Goal: Task Accomplishment & Management: Use online tool/utility

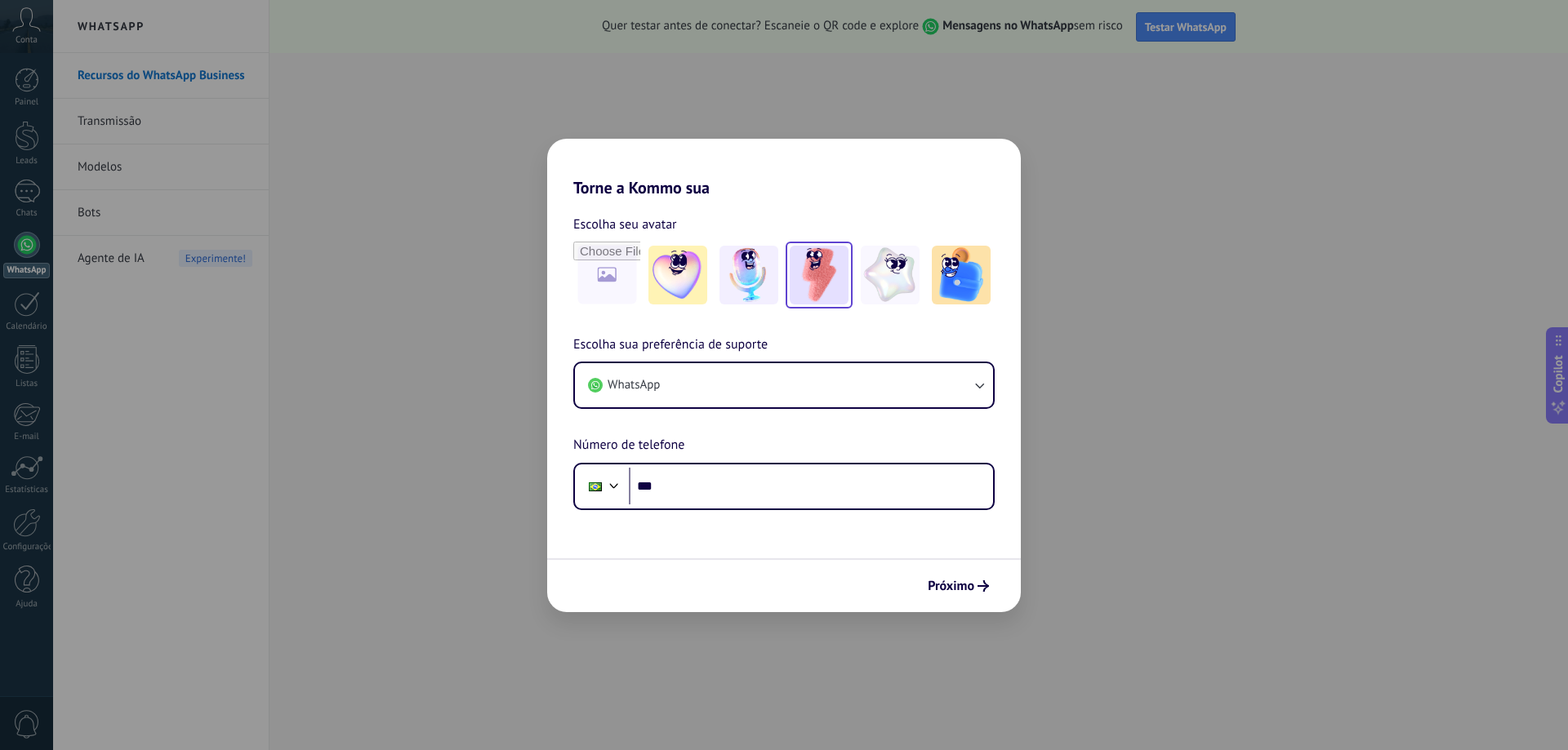
click at [841, 277] on img at bounding box center [819, 275] width 59 height 59
click at [734, 365] on button "WhatsApp" at bounding box center [784, 386] width 418 height 44
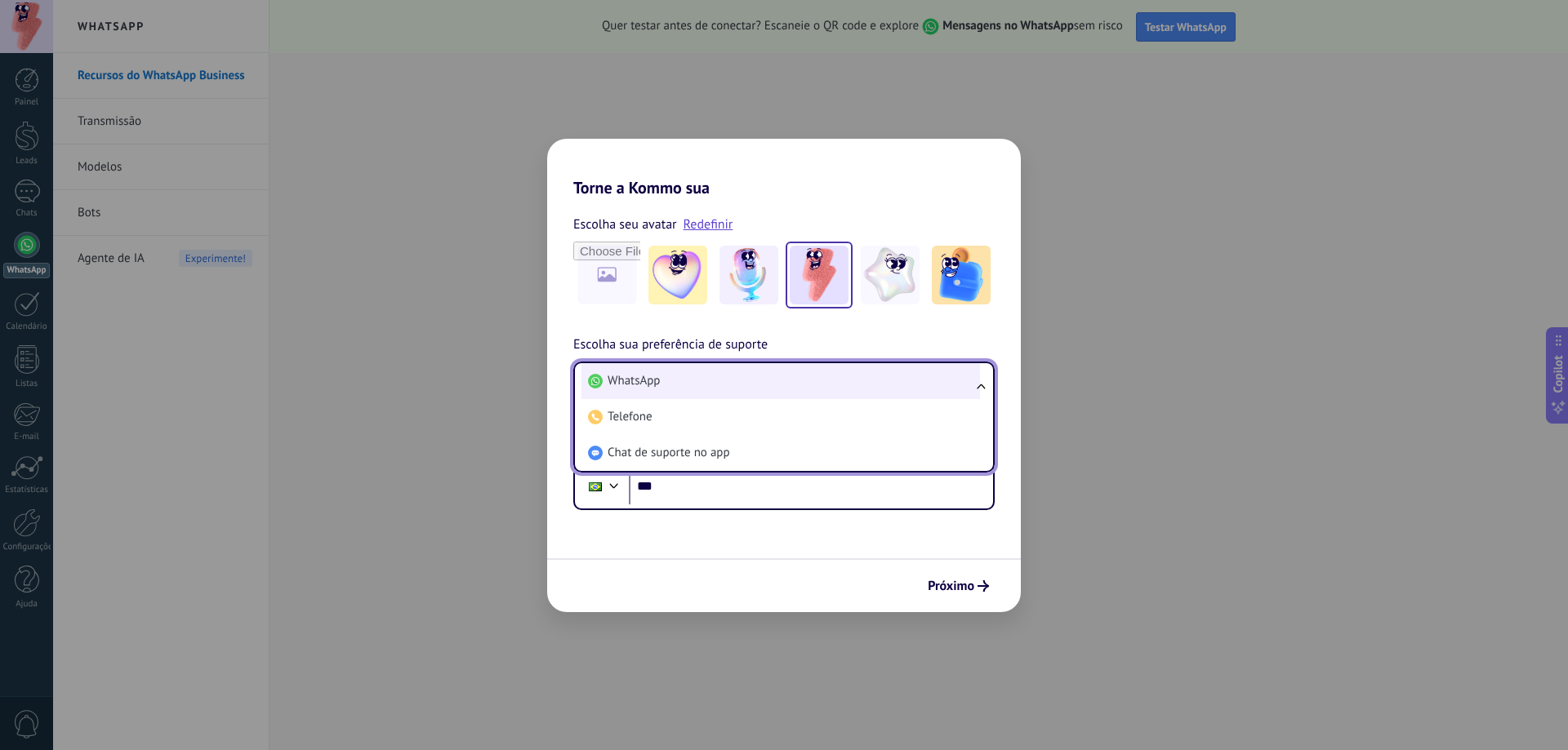
click at [735, 366] on li "WhatsApp" at bounding box center [780, 381] width 398 height 36
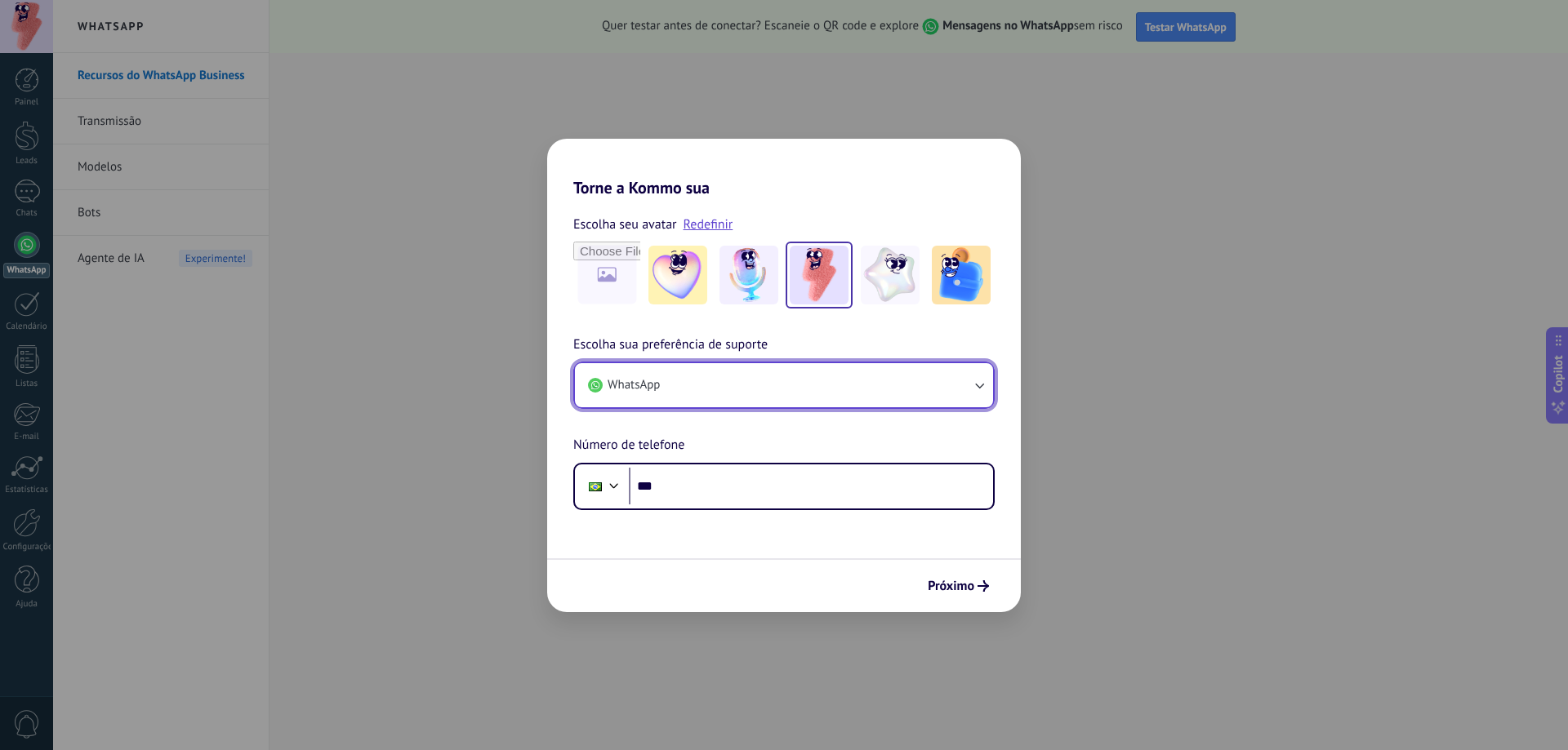
click at [735, 366] on button "WhatsApp" at bounding box center [784, 386] width 418 height 44
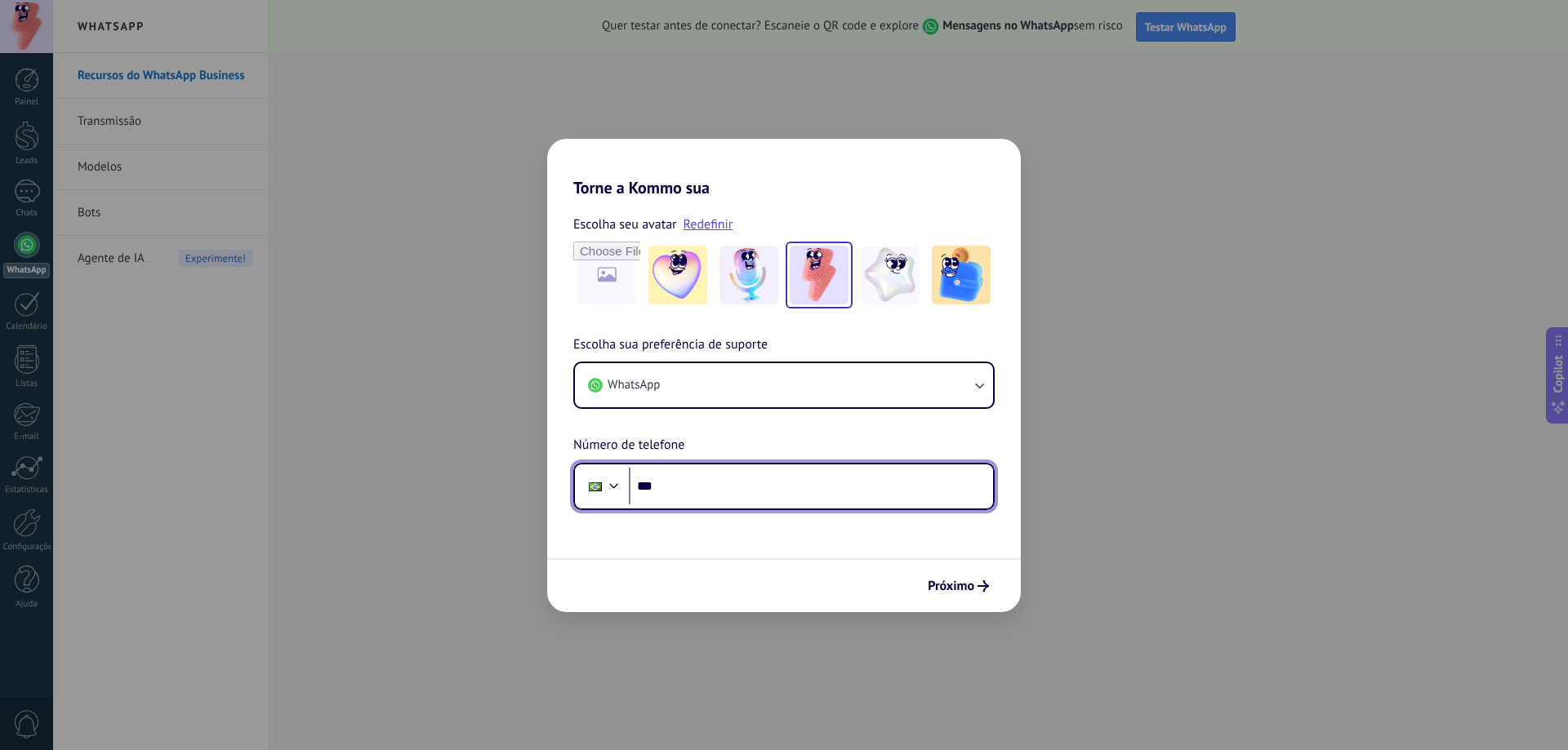
click at [702, 503] on input "***" at bounding box center [811, 486] width 364 height 37
click at [747, 495] on input "***" at bounding box center [811, 486] width 364 height 37
click at [783, 469] on input "**********" at bounding box center [811, 486] width 364 height 37
type input "**********"
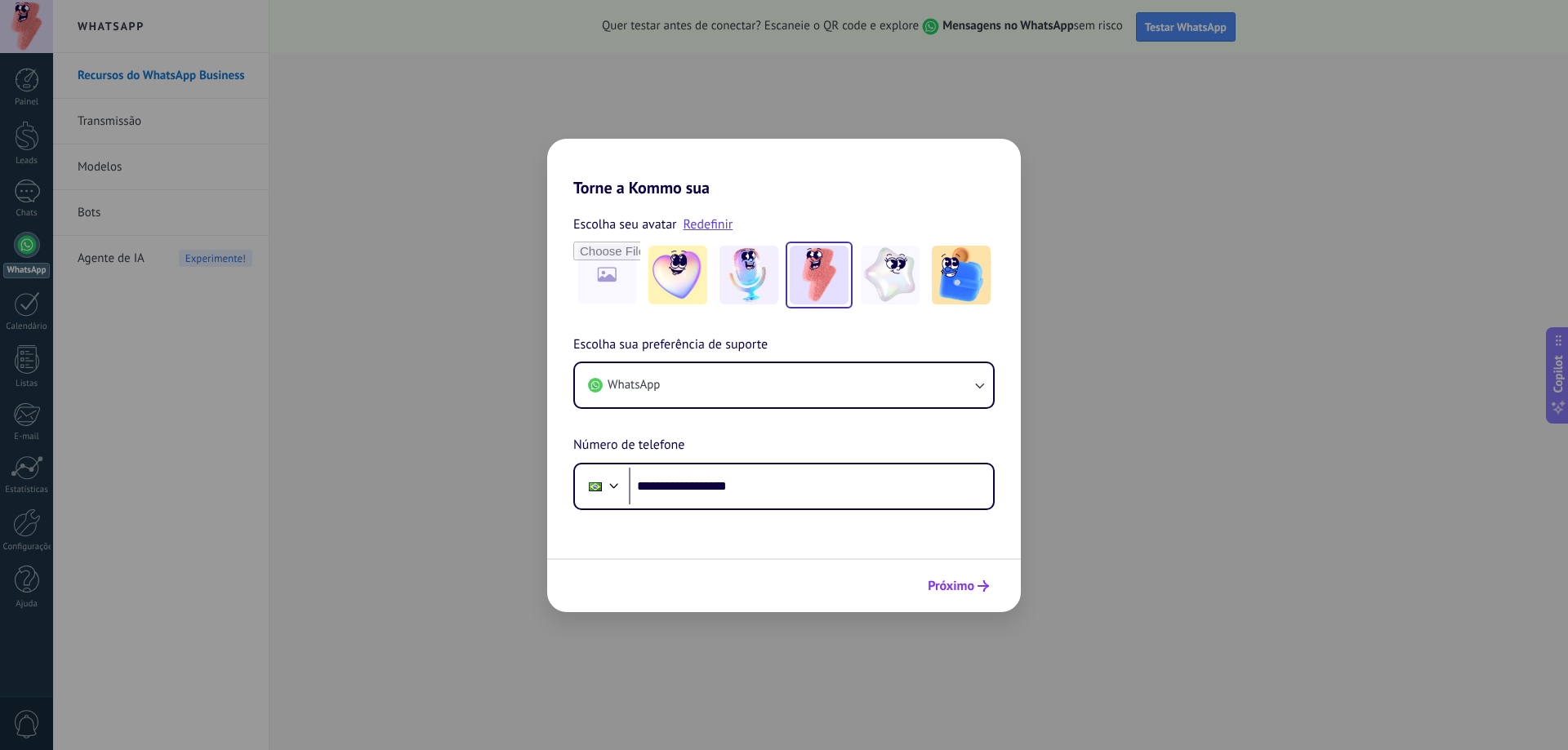
click at [971, 580] on span "Próximo" at bounding box center [950, 586] width 46 height 12
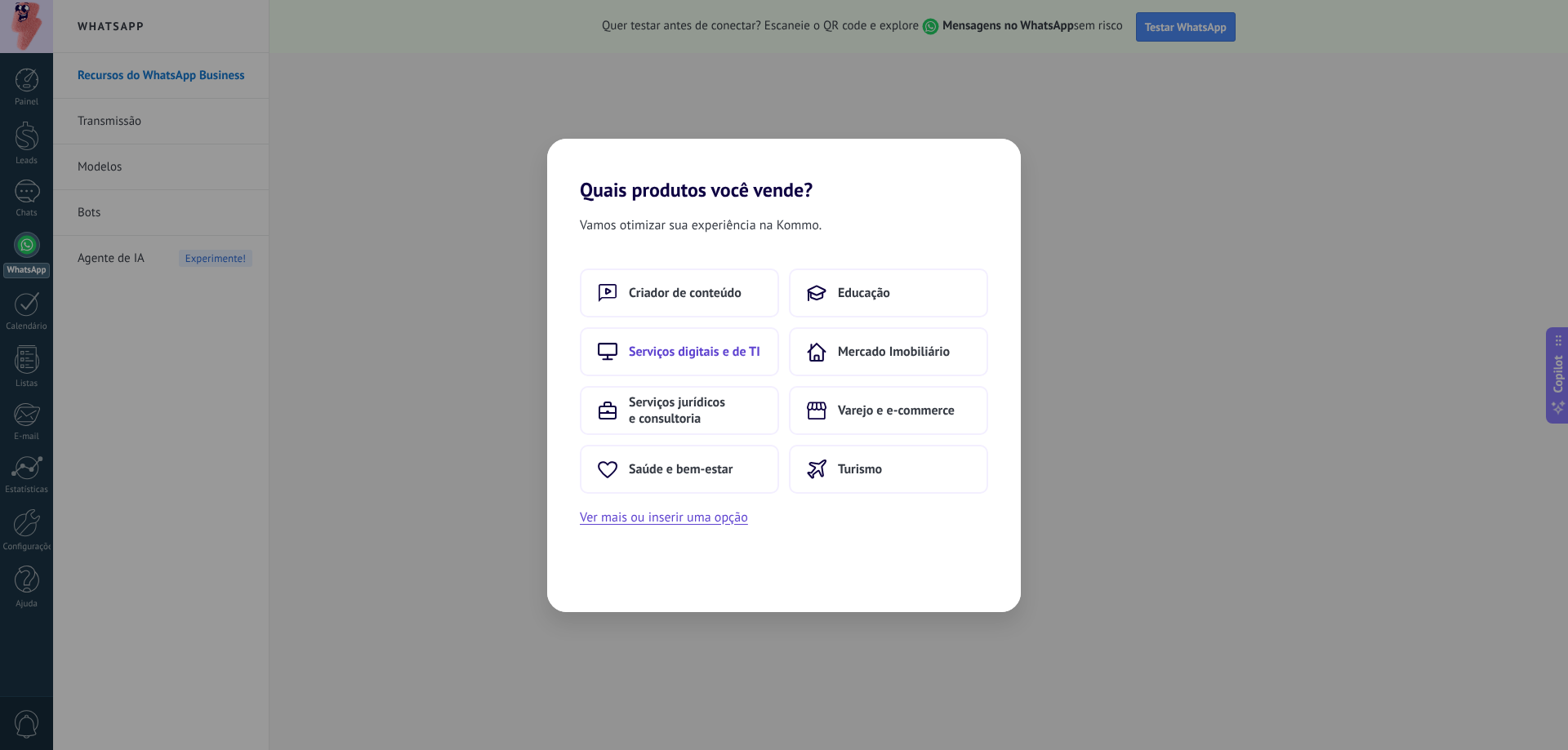
click at [687, 358] on span "Serviços digitais e de TI" at bounding box center [694, 352] width 132 height 16
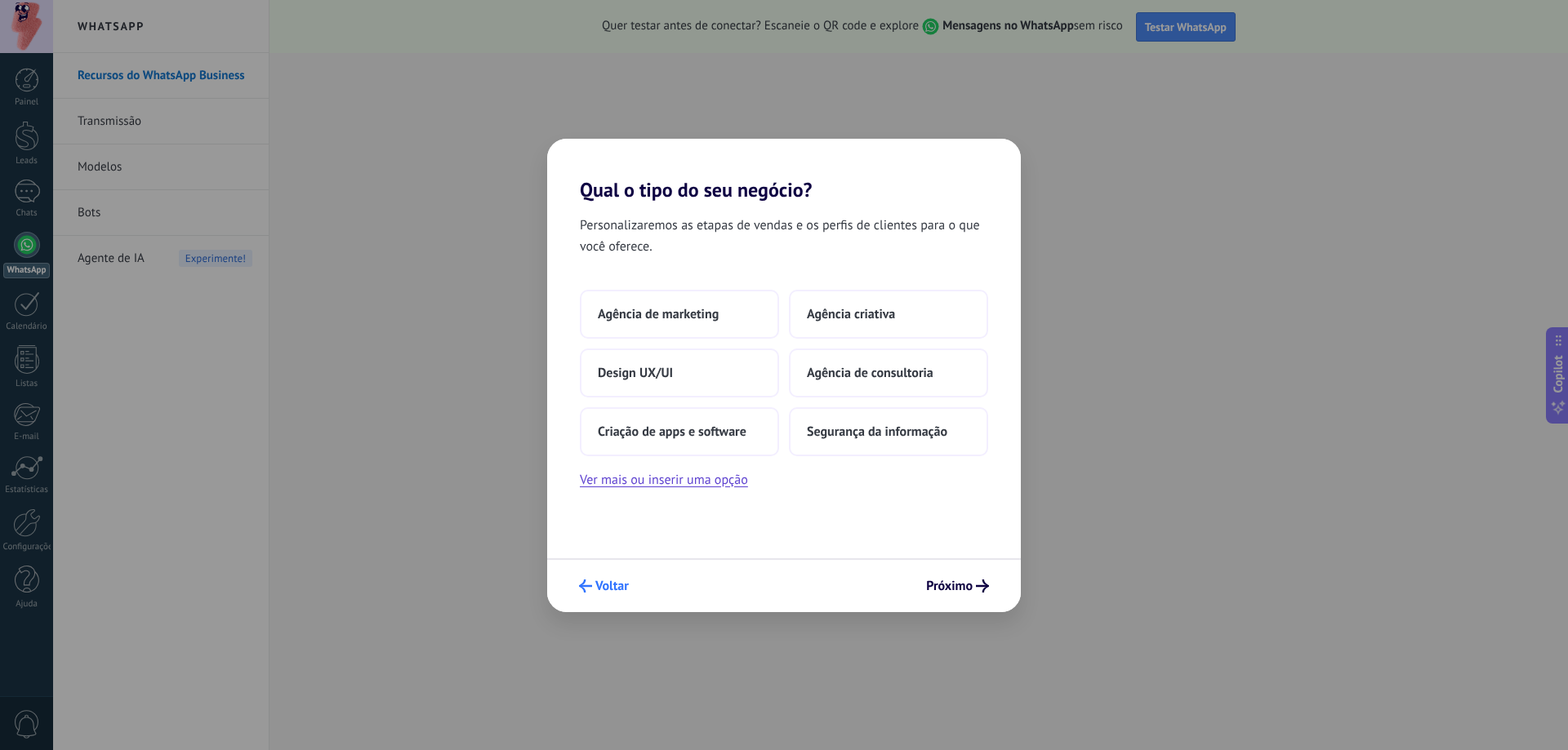
click at [612, 590] on span "Voltar" at bounding box center [612, 586] width 34 height 12
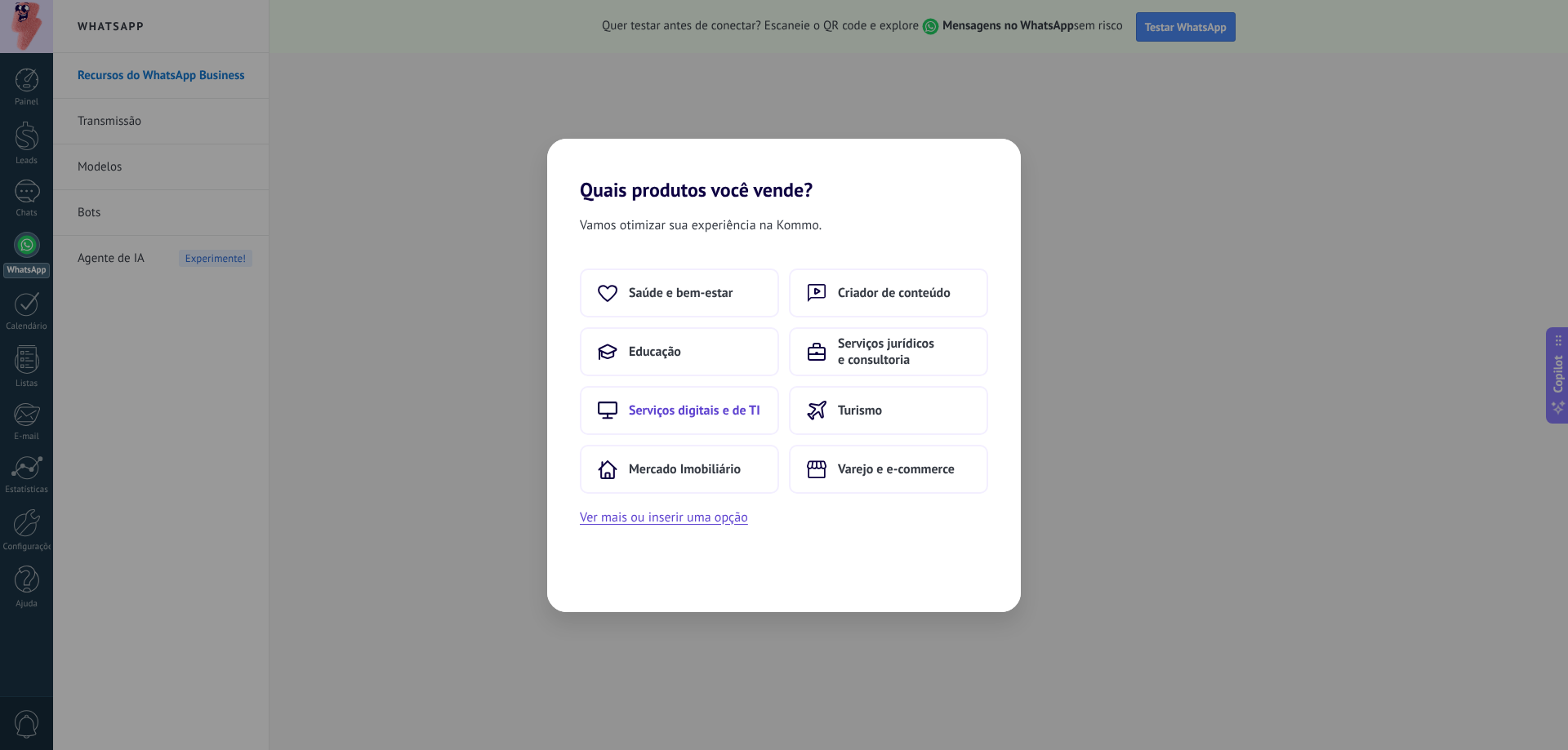
click at [664, 417] on span "Serviços digitais e de TI" at bounding box center [694, 411] width 132 height 16
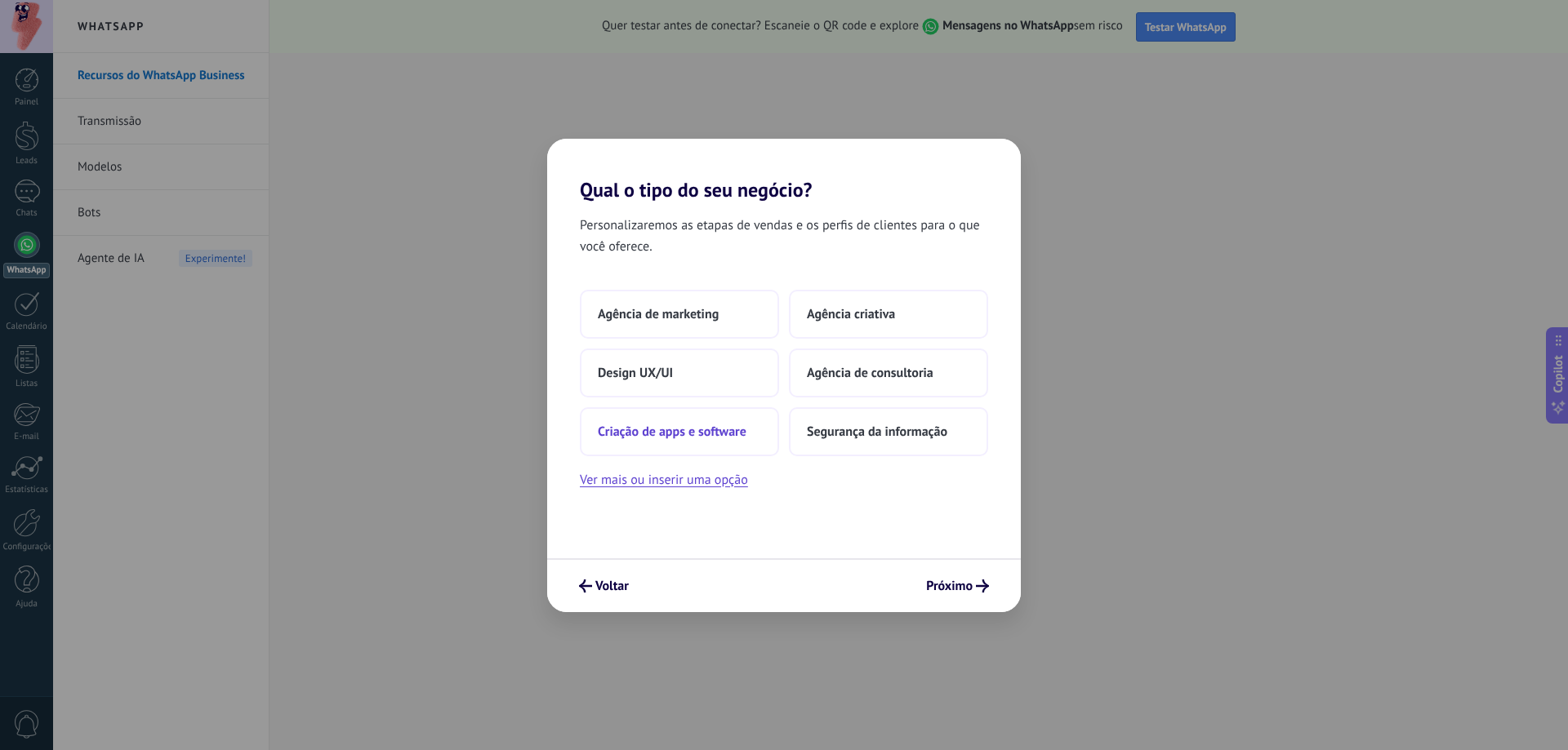
click at [687, 434] on span "Criação de apps e software" at bounding box center [671, 432] width 148 height 16
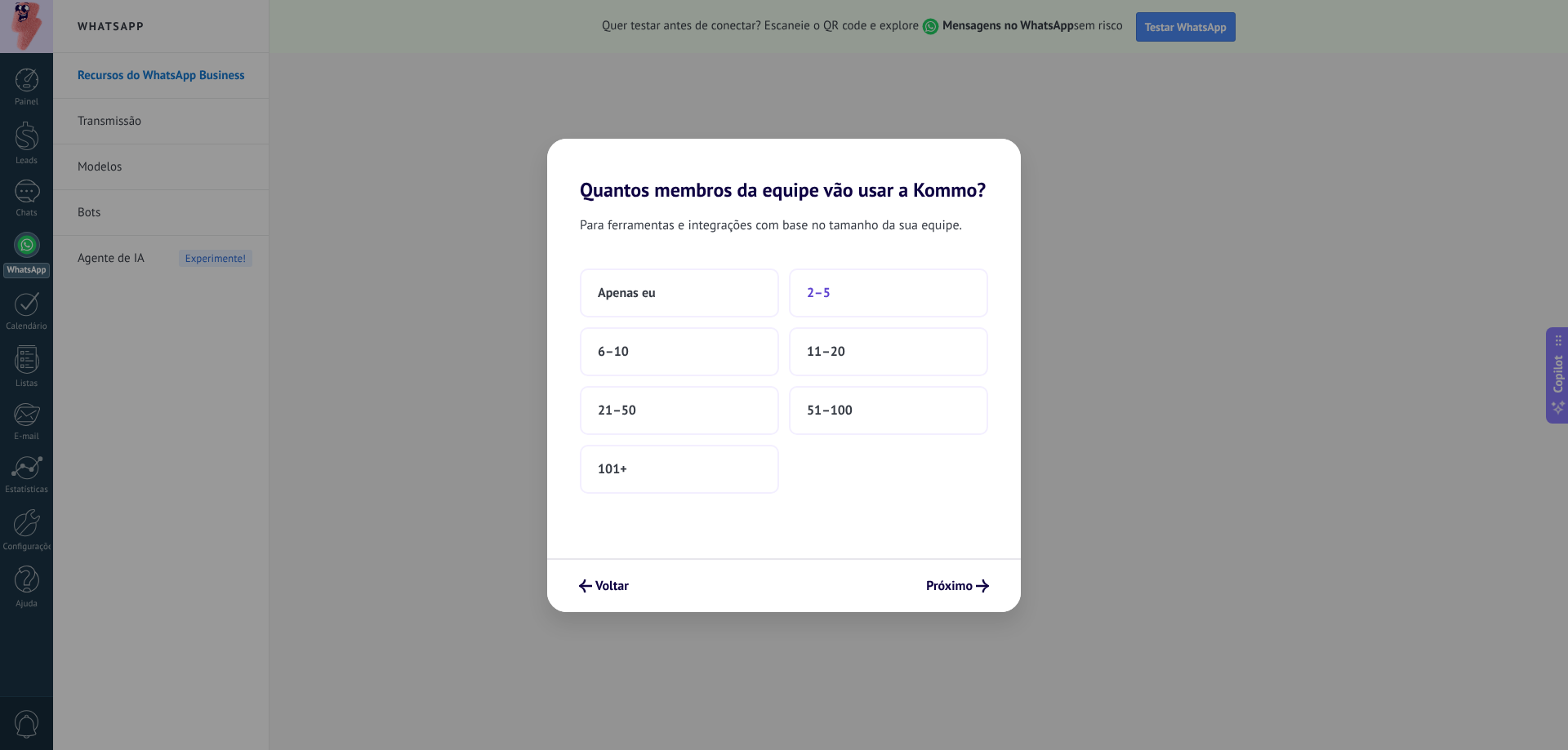
click at [876, 288] on button "2–5" at bounding box center [888, 292] width 199 height 49
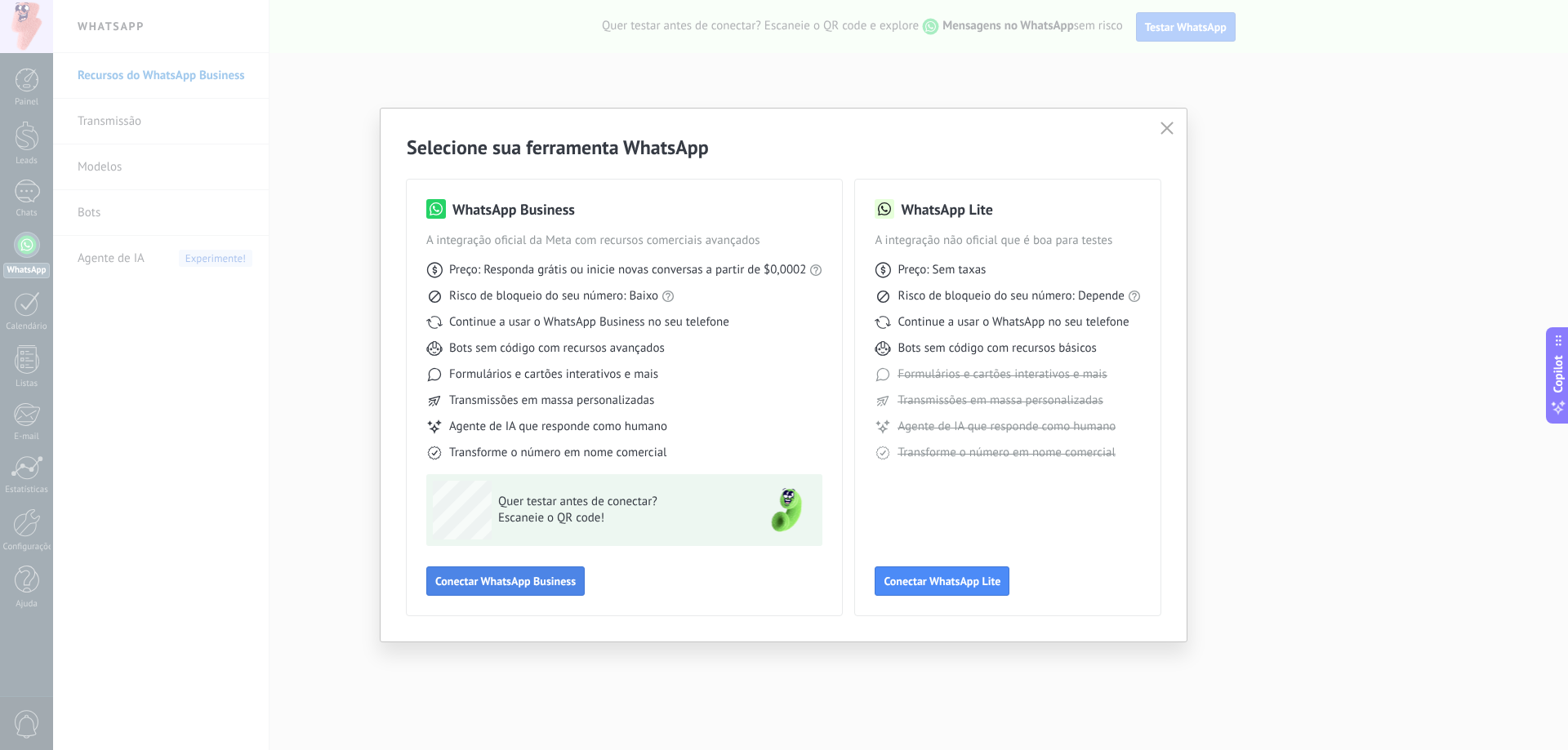
click at [513, 590] on button "Conectar WhatsApp Business" at bounding box center [505, 580] width 158 height 29
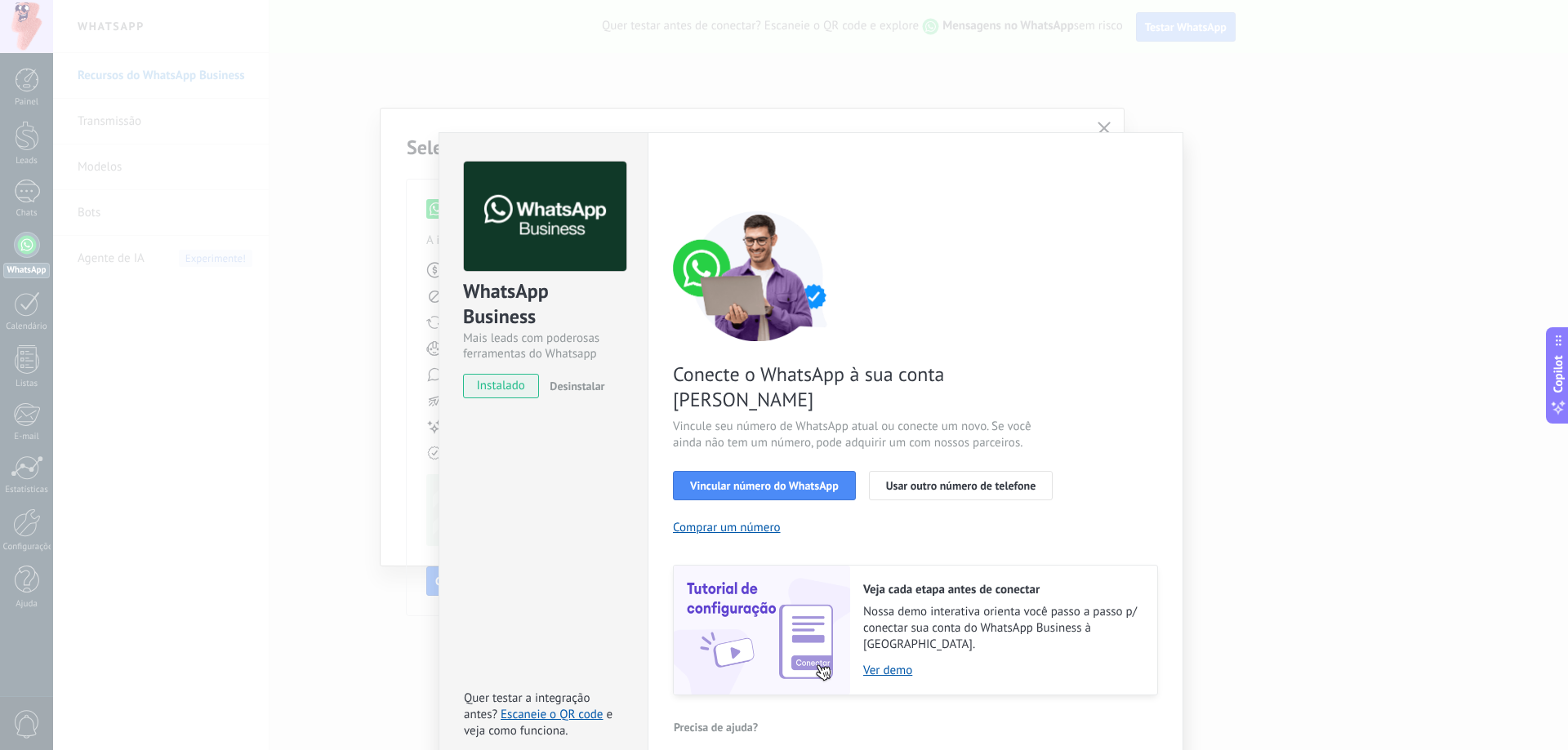
click at [478, 386] on span "instalado" at bounding box center [501, 387] width 75 height 25
click at [767, 471] on button "Vincular número do WhatsApp" at bounding box center [764, 485] width 183 height 29
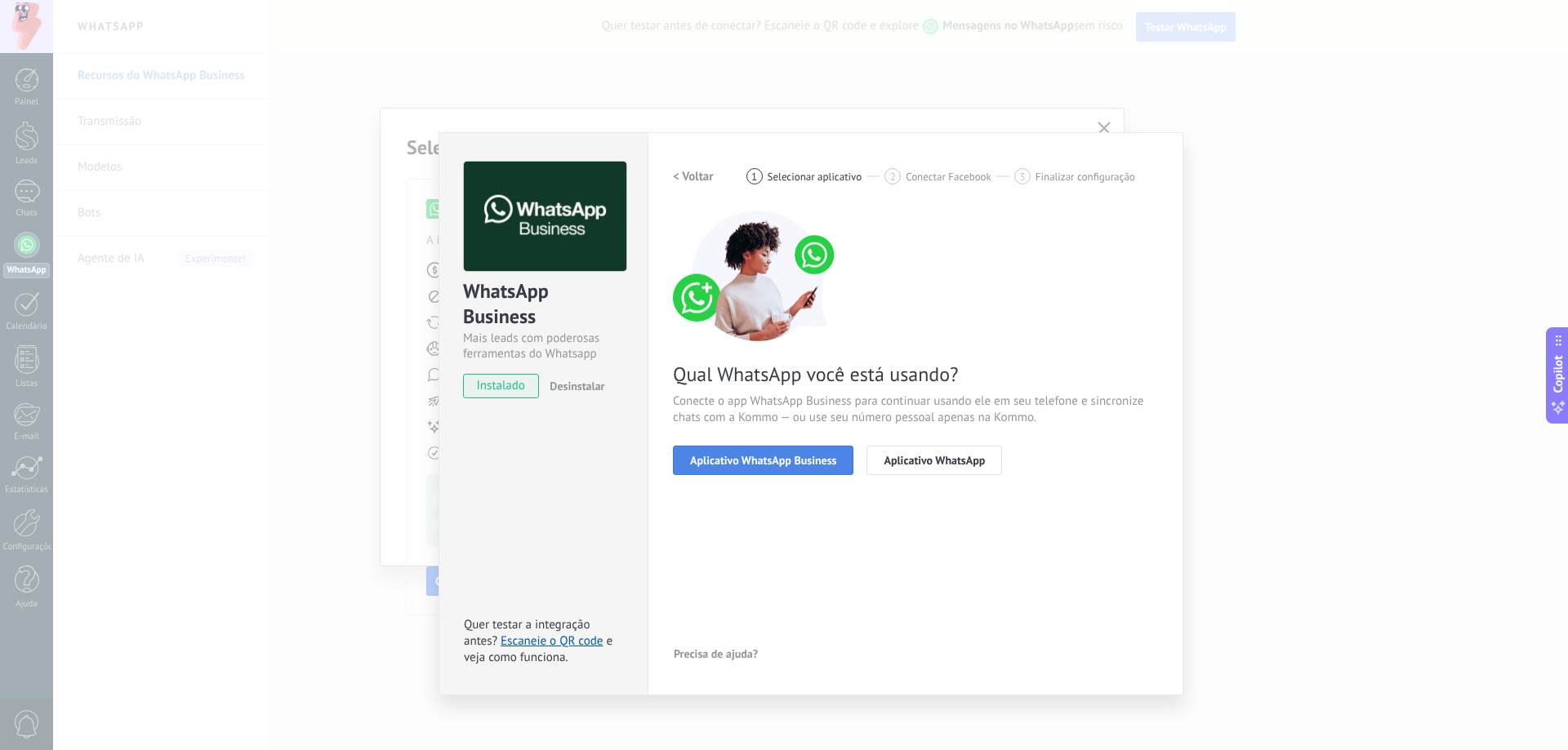
click at [769, 456] on span "Aplicativo WhatsApp Business" at bounding box center [763, 460] width 146 height 12
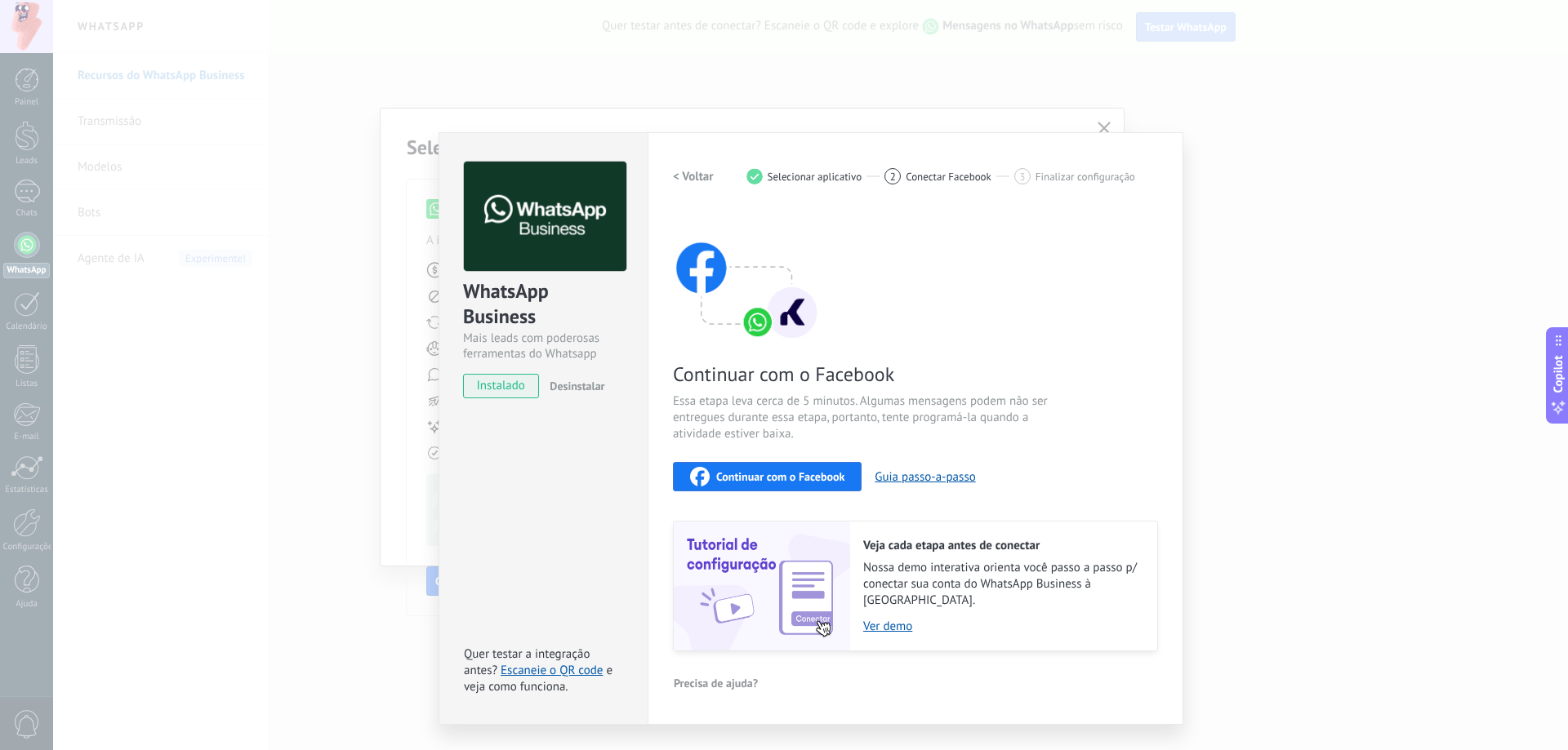
click at [495, 378] on span "instalado" at bounding box center [501, 387] width 75 height 25
click at [691, 165] on button "< Voltar" at bounding box center [693, 176] width 41 height 29
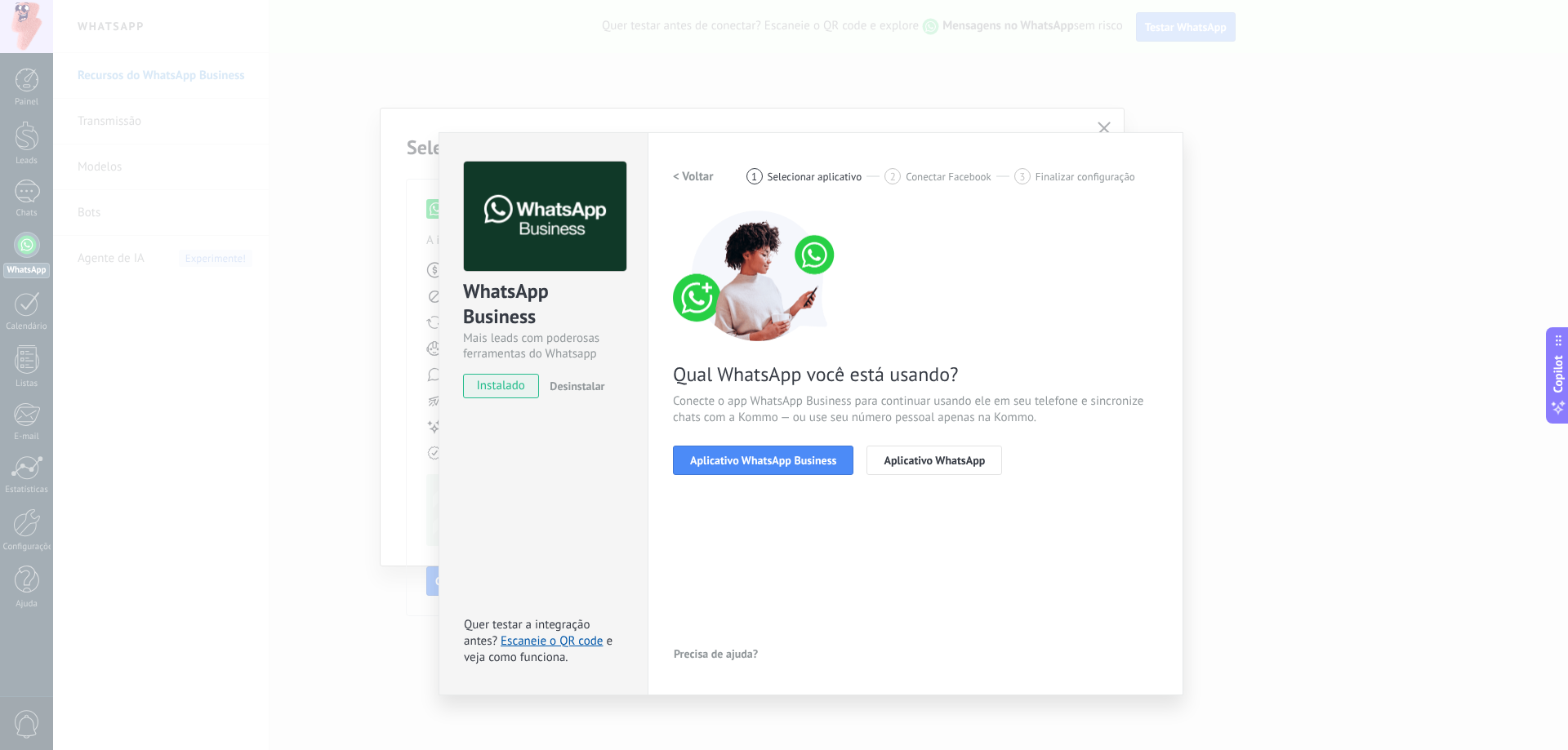
click at [692, 165] on button "< Voltar" at bounding box center [693, 176] width 41 height 29
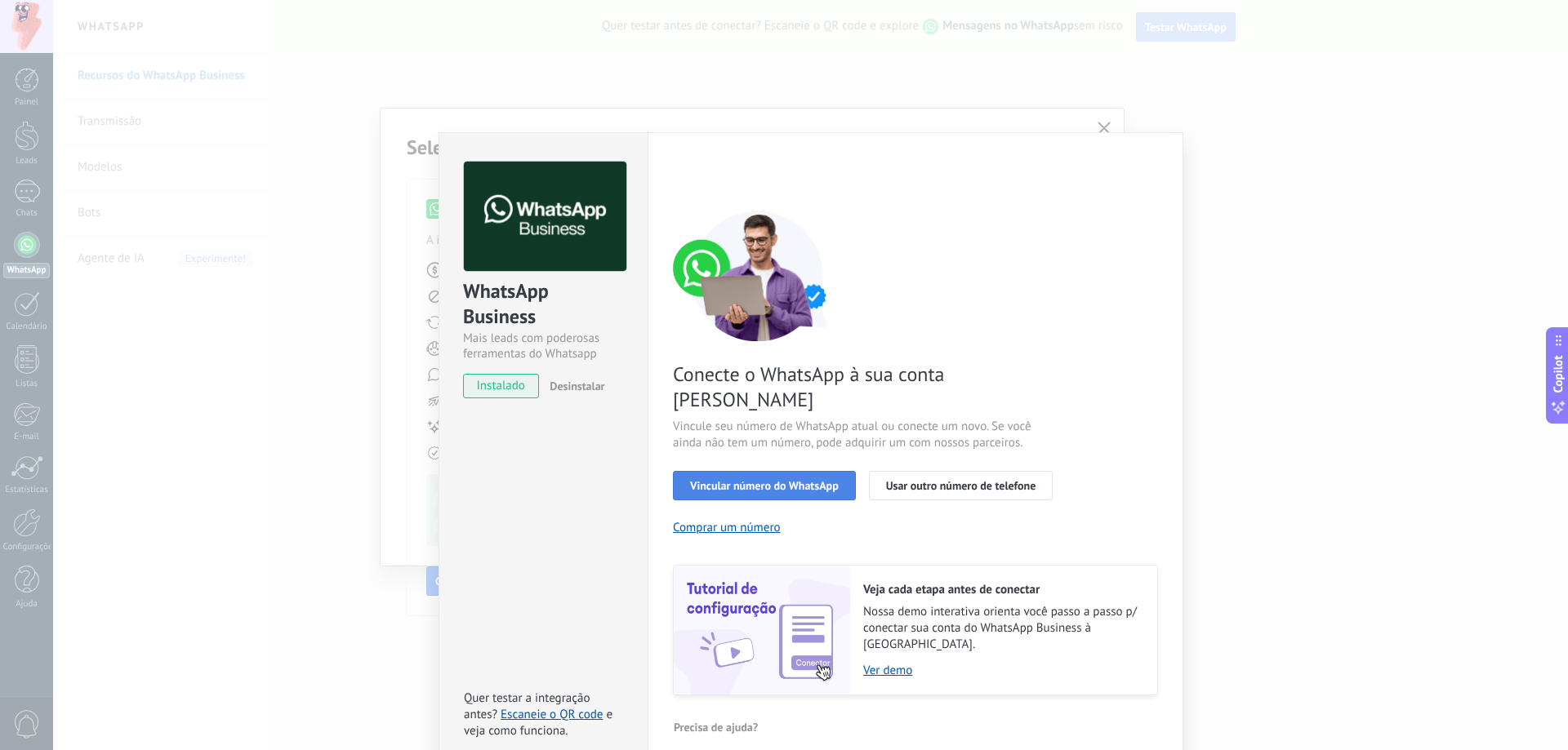
click at [748, 471] on button "Vincular número do WhatsApp" at bounding box center [764, 485] width 183 height 29
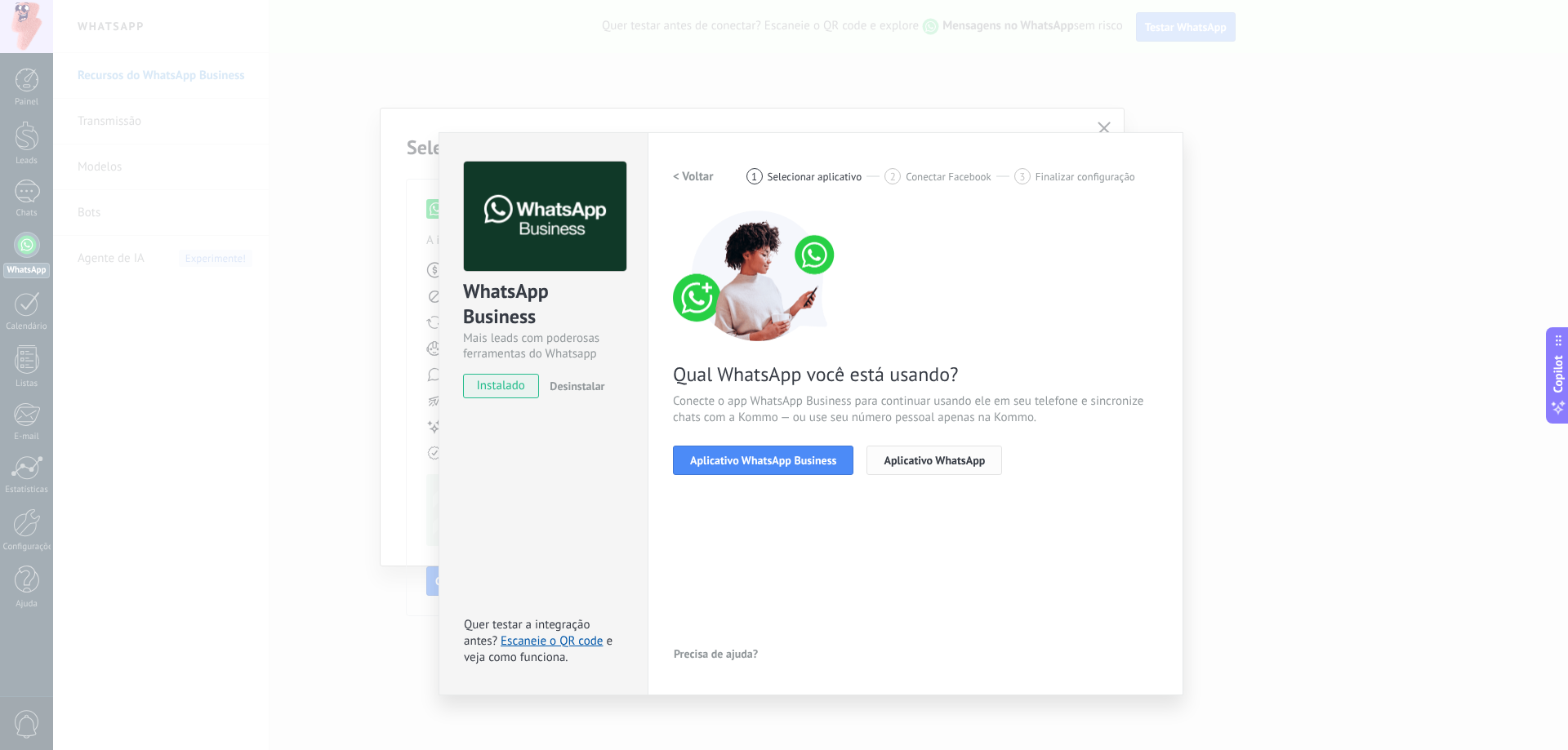
click at [971, 462] on span "Aplicativo WhatsApp" at bounding box center [934, 460] width 101 height 12
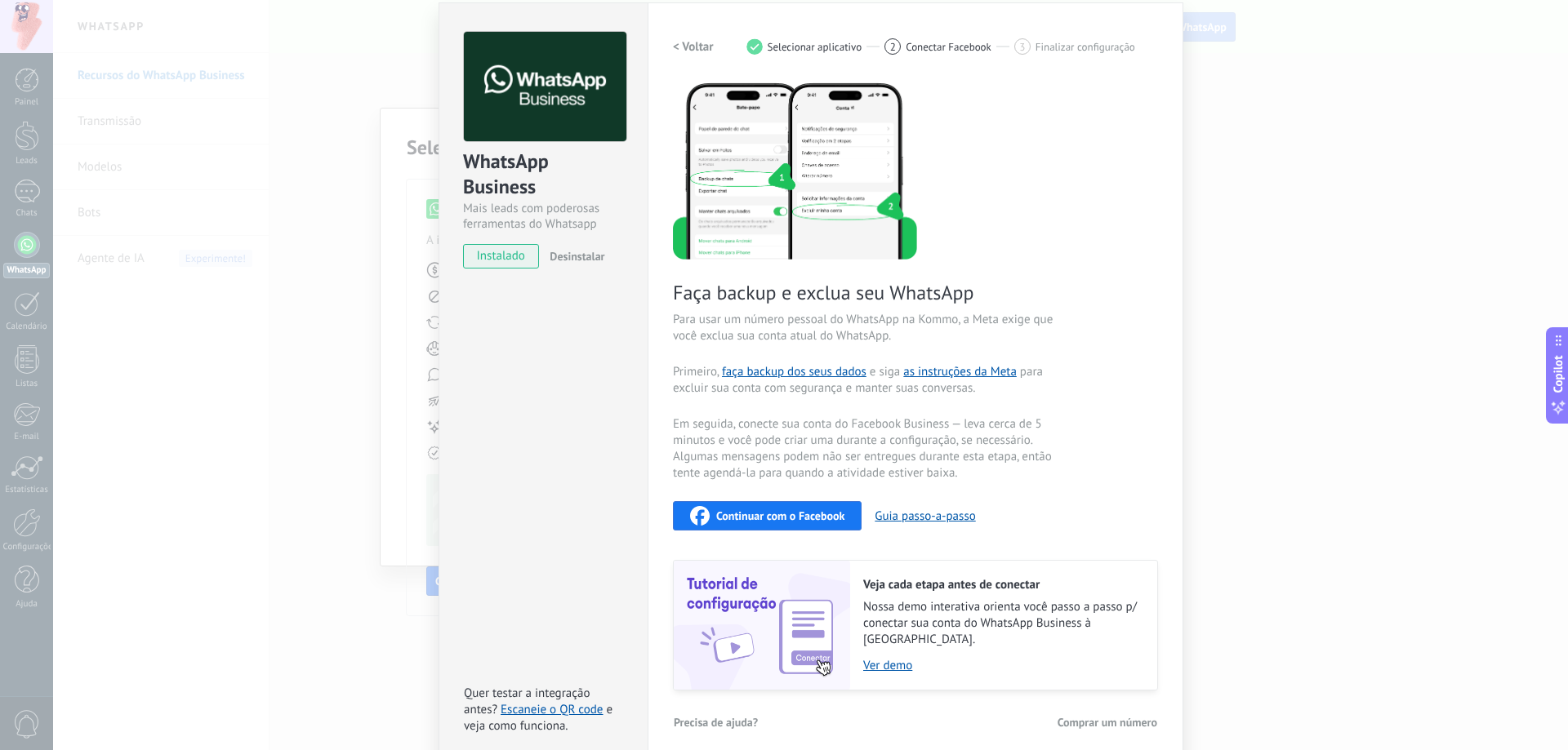
scroll to position [131, 0]
click at [782, 521] on span "Continuar com o Facebook" at bounding box center [780, 515] width 128 height 12
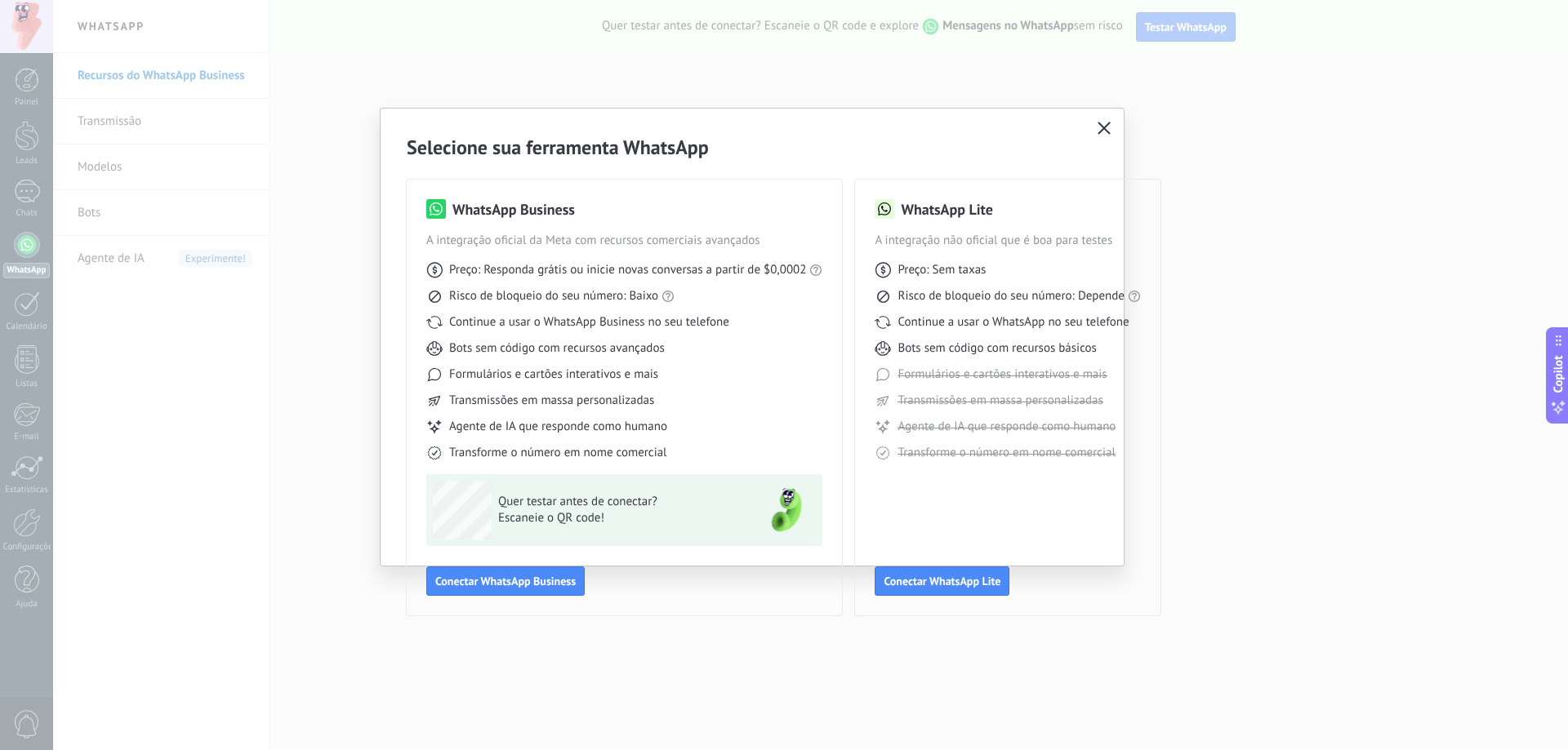
scroll to position [0, 0]
click at [1100, 135] on icon "button" at bounding box center [1104, 128] width 13 height 13
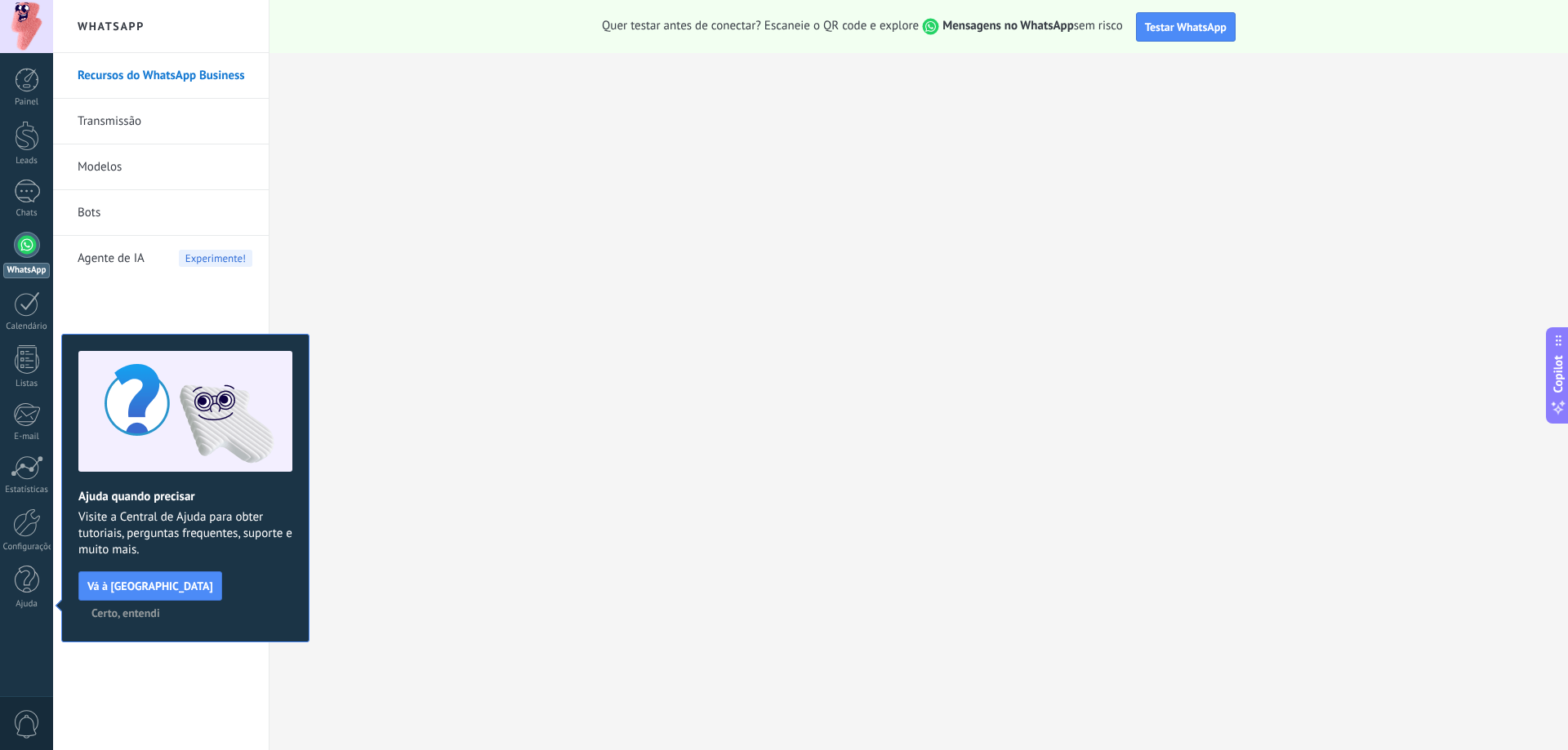
click at [157, 126] on link "Transmissão" at bounding box center [164, 121] width 175 height 45
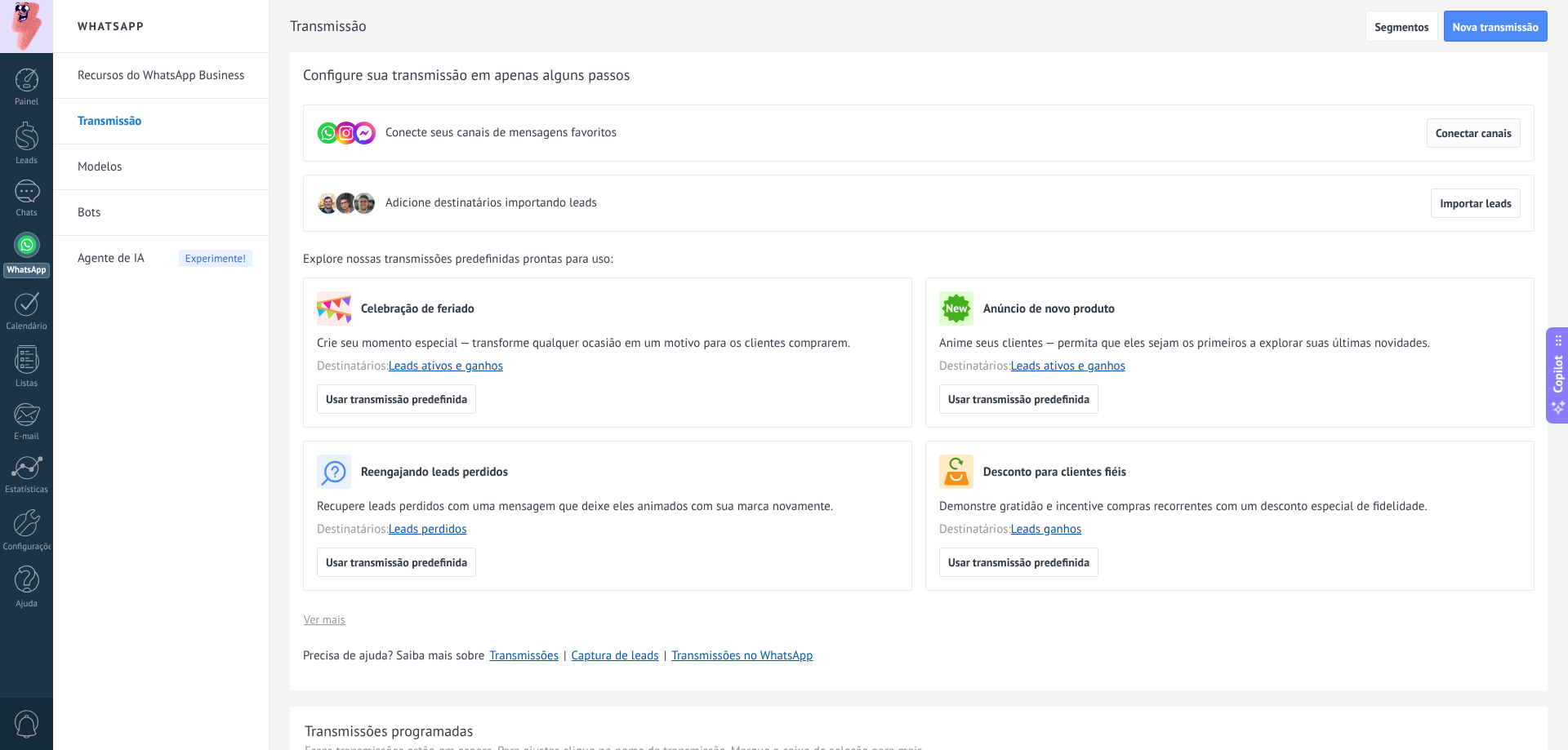
click at [1461, 134] on span "Conectar canais" at bounding box center [1473, 132] width 76 height 12
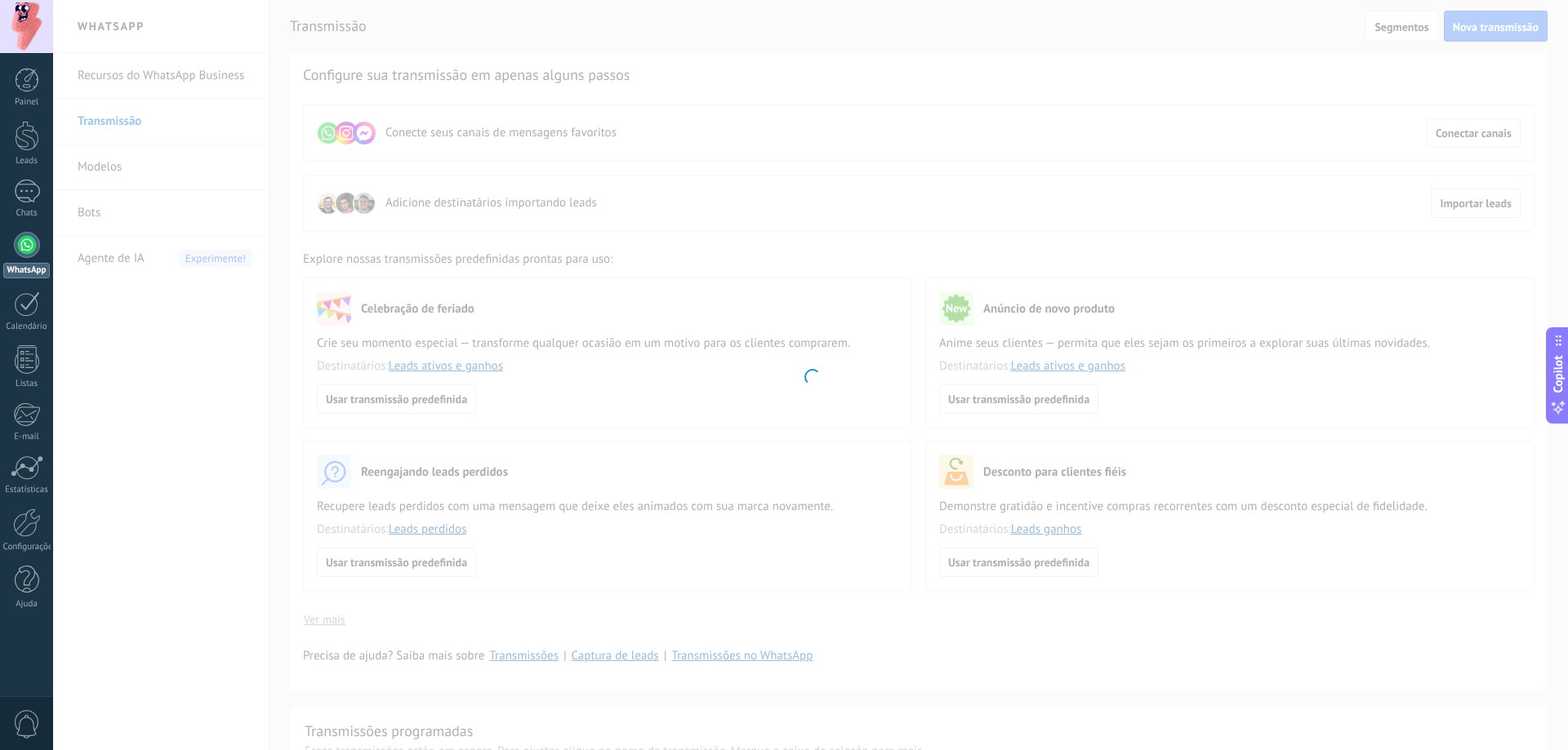
click at [1134, 405] on div "Conecte um canal 💡 Dica: o WhatsApp Business é uma boa escolha para transmissõe…" at bounding box center [811, 375] width 1515 height 750
